Goal: Transaction & Acquisition: Obtain resource

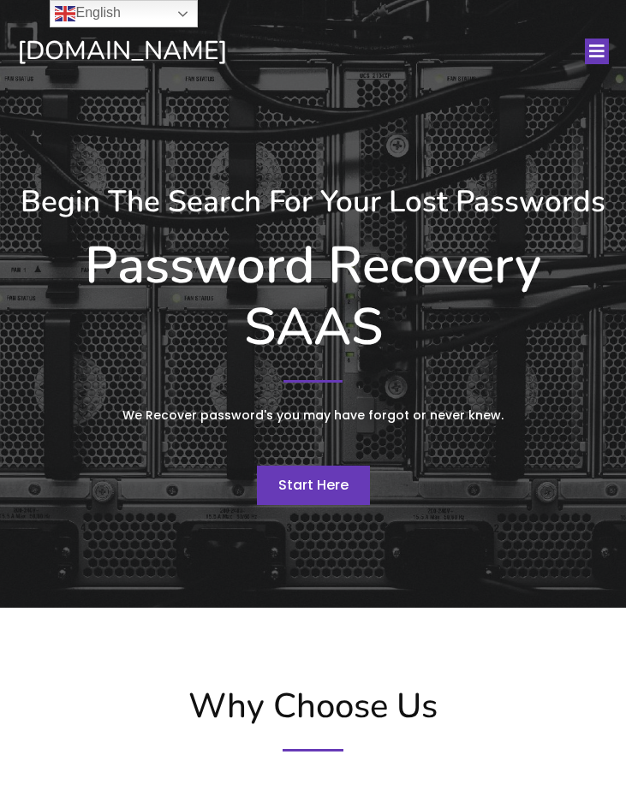
click at [306, 470] on link "Start Here" at bounding box center [313, 485] width 113 height 39
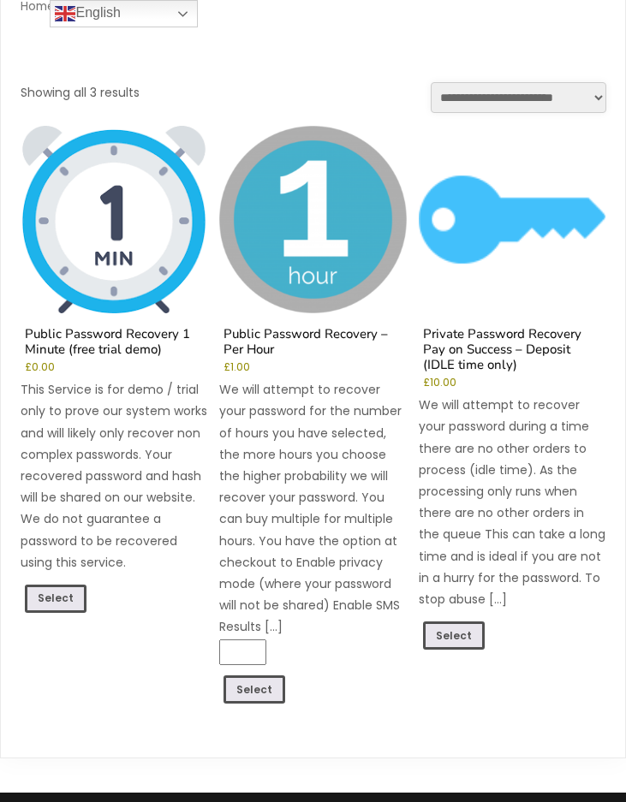
scroll to position [171, 0]
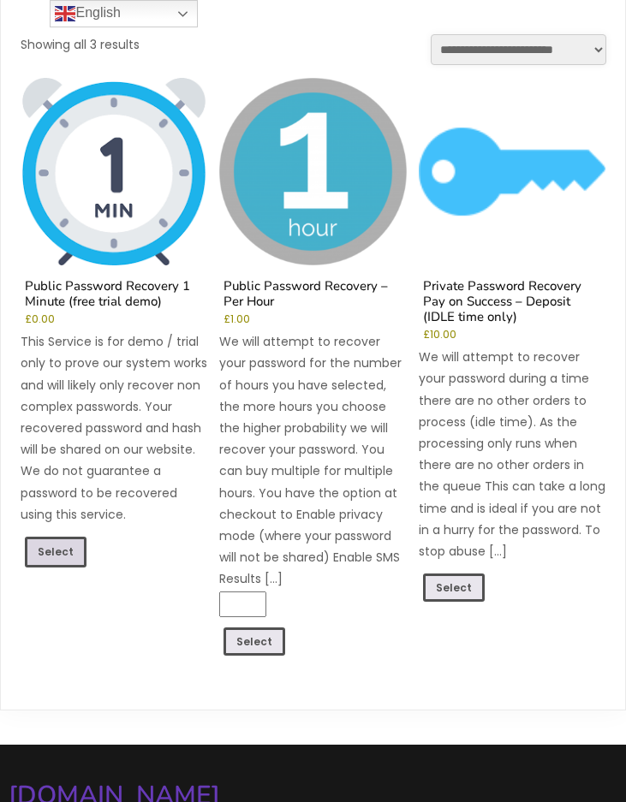
click at [50, 542] on link "Select" at bounding box center [56, 552] width 62 height 31
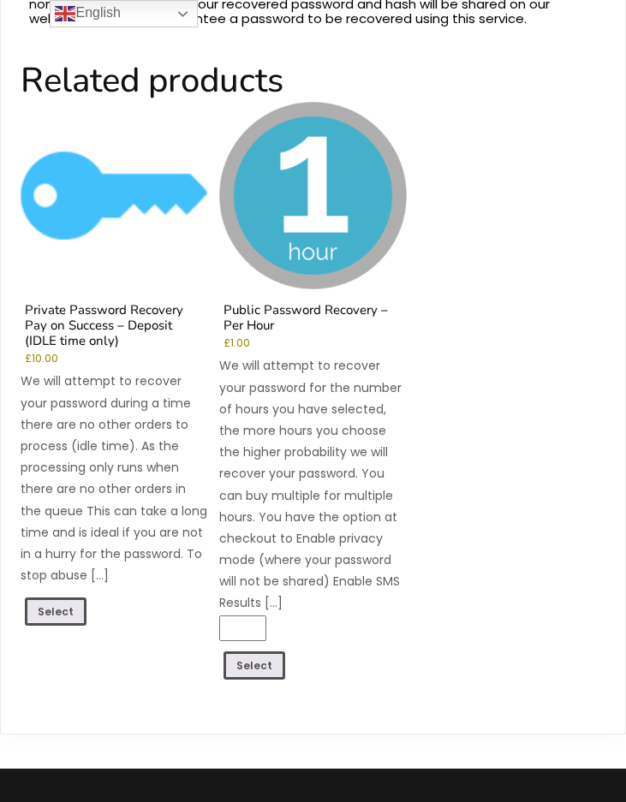
scroll to position [1284, 0]
